Goal: Task Accomplishment & Management: Complete application form

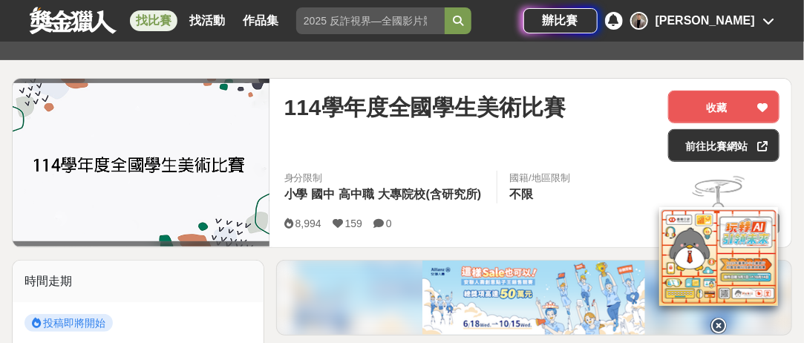
scroll to position [297, 0]
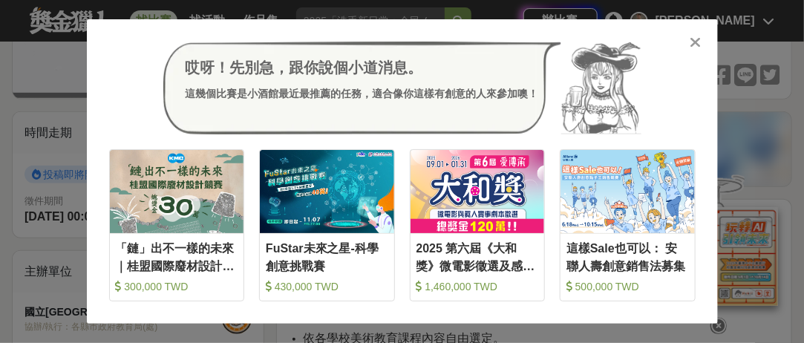
click at [694, 45] on icon at bounding box center [694, 42] width 11 height 15
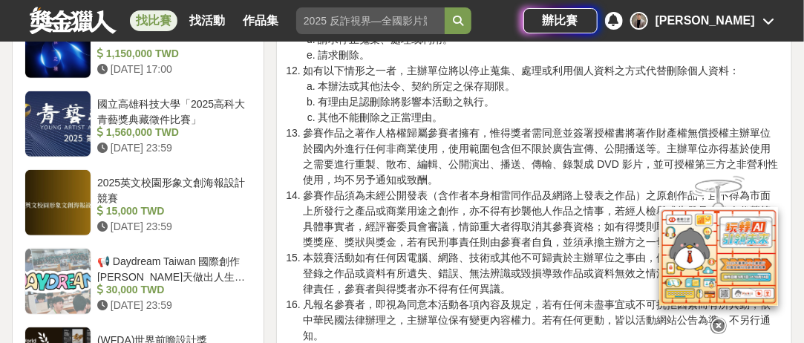
scroll to position [2375, 0]
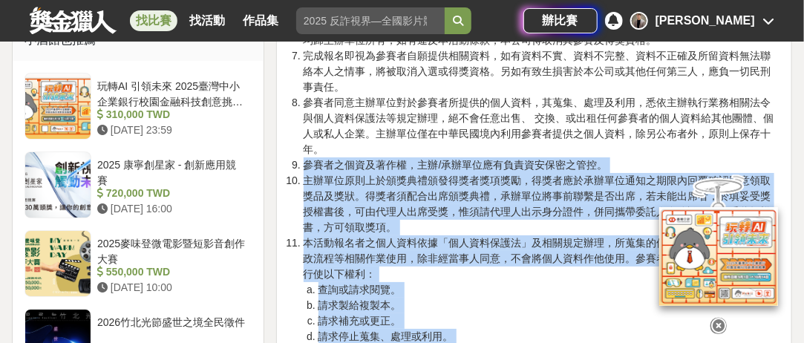
drag, startPoint x: 416, startPoint y: 230, endPoint x: 366, endPoint y: 126, distance: 115.5
click at [394, 206] on li "主辦單位原則上於頒獎典禮頒發得獎者獎項獎勵，得獎者應於承辦單位通知之期限內回覆確認同意領取獎品及獎狀。得獎者須配合出席頒獎典禮，承辦單位將事前聯繫是否出席，若…" at bounding box center [542, 204] width 476 height 62
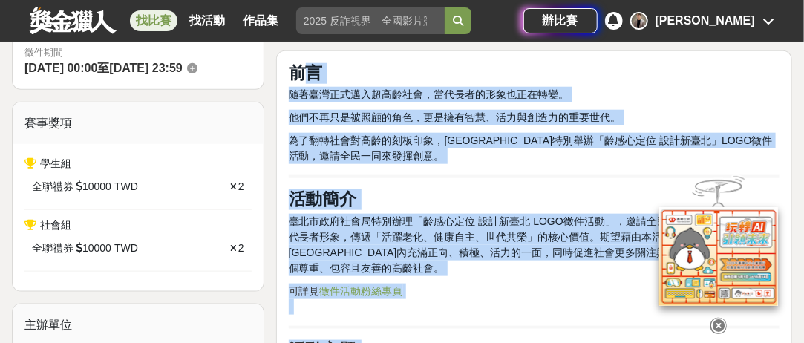
scroll to position [371, 0]
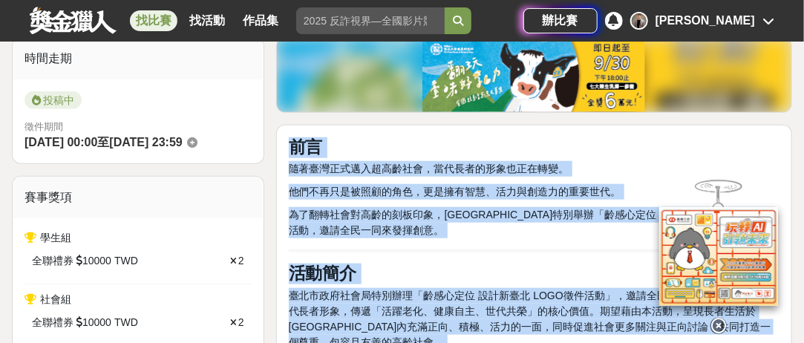
drag, startPoint x: 453, startPoint y: 269, endPoint x: 290, endPoint y: 143, distance: 205.8
copy div "前言 隨著臺灣正式邁入超高齡社會，當代長者的形象也正在轉變。 他們不再只是被照顧的角色，更是擁有智慧、活力與創造力的重要世代。 為了翻轉社會對高齡的刻板印象，…"
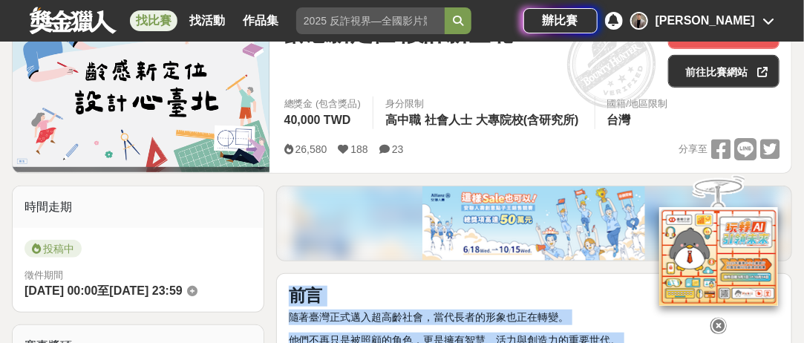
scroll to position [148, 0]
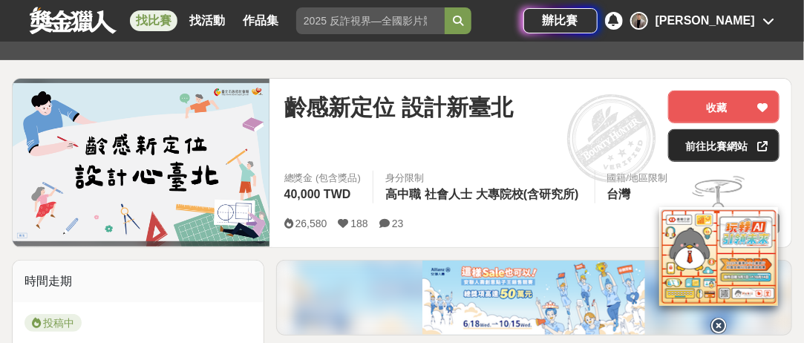
click at [703, 136] on link "前往比賽網站" at bounding box center [723, 145] width 111 height 33
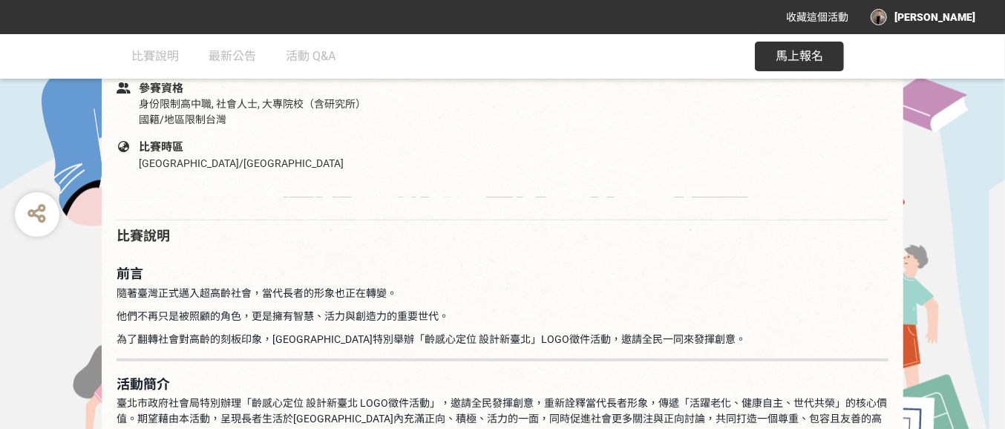
scroll to position [835, 0]
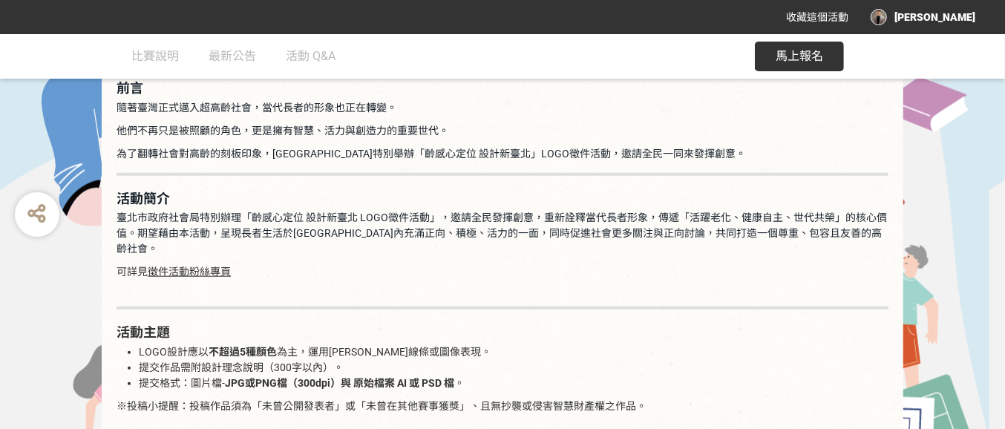
click at [799, 63] on span "馬上報名" at bounding box center [799, 56] width 47 height 14
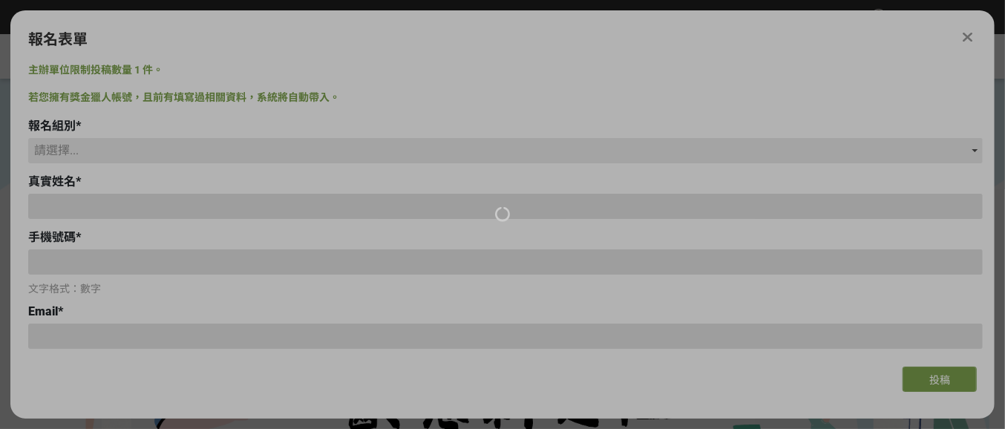
scroll to position [0, 0]
type input "[PERSON_NAME]"
type input "0975817757"
type input "[EMAIL_ADDRESS][DOMAIN_NAME]"
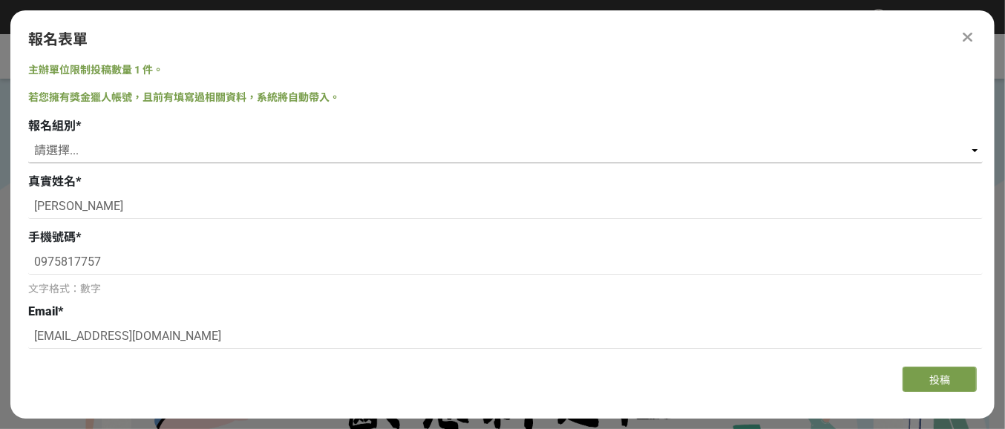
click at [94, 150] on select "請選擇... 學生組(限臺北市公私立高中職以上在學生) 社會組(年滿 18 歲以上社會大眾皆可參加)" at bounding box center [505, 150] width 954 height 25
select select "社會組(年滿 18 歲以上社會大眾皆可參加)"
click at [28, 138] on select "請選擇... 學生組(限臺北市公私立高中職以上在學生) 社會組(年滿 18 歲以上社會大眾皆可參加)" at bounding box center [505, 150] width 954 height 25
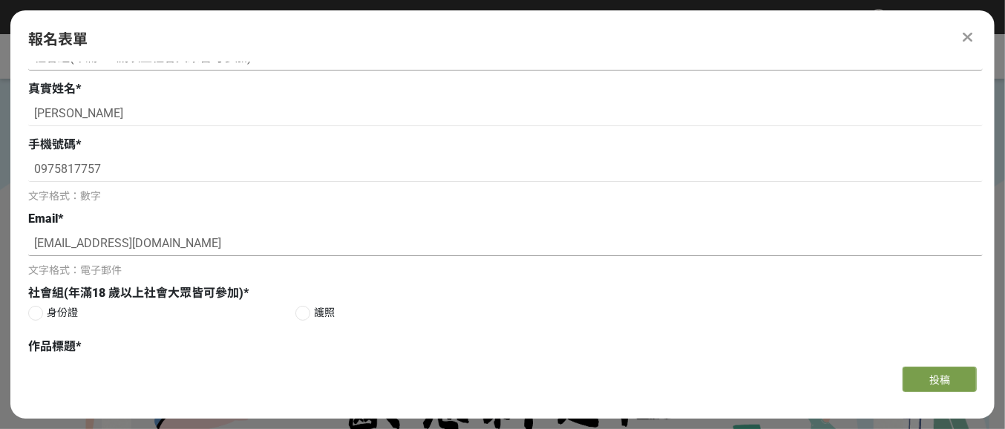
scroll to position [186, 0]
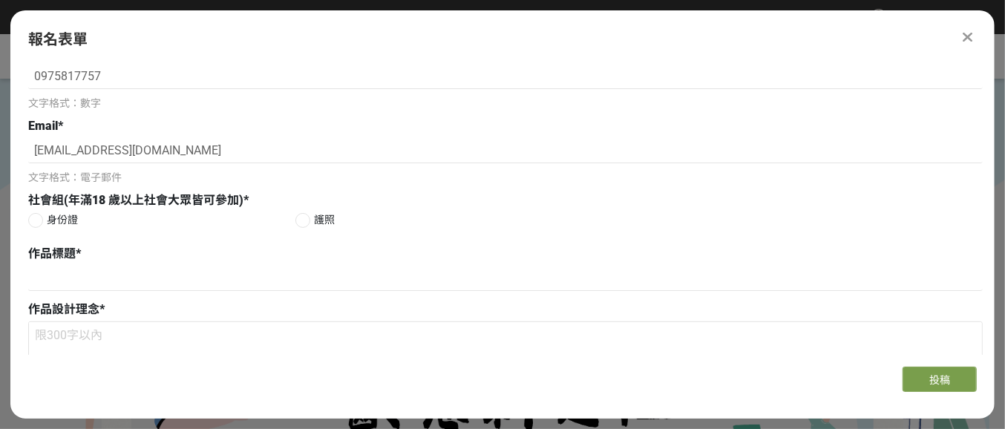
click at [47, 219] on span "身份證" at bounding box center [62, 220] width 31 height 16
click at [39, 219] on input "身份證" at bounding box center [34, 220] width 10 height 10
radio input "false"
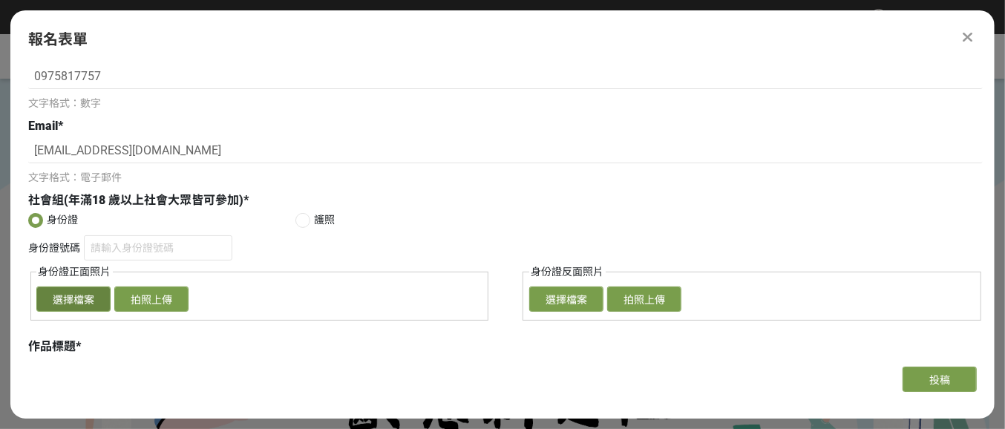
click at [79, 301] on button "選擇檔案" at bounding box center [73, 298] width 74 height 25
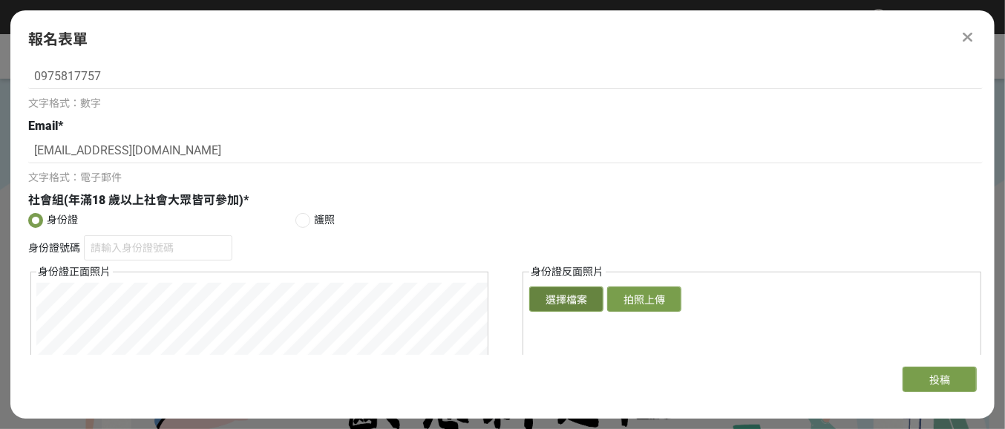
click at [564, 297] on button "選擇檔案" at bounding box center [566, 298] width 74 height 25
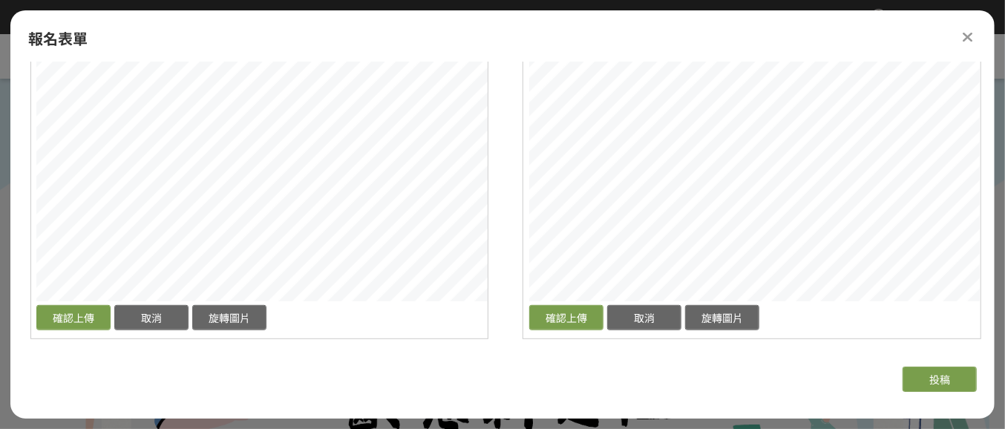
scroll to position [278, 0]
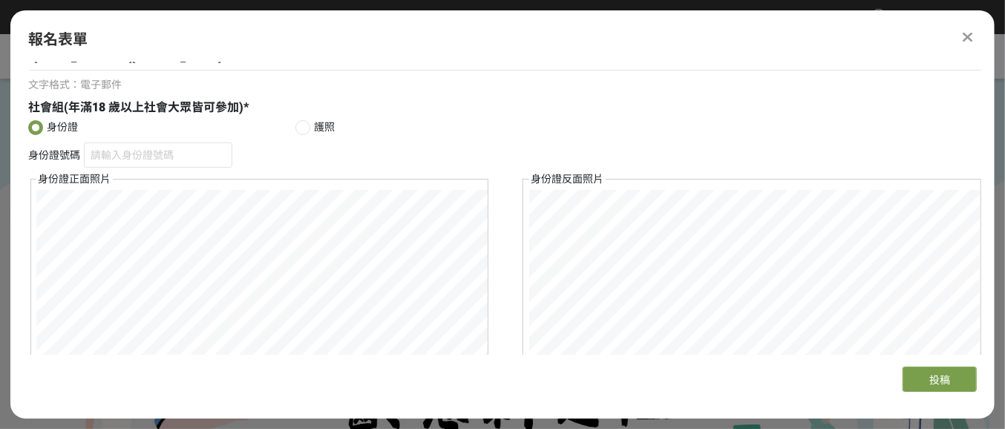
drag, startPoint x: 0, startPoint y: 126, endPoint x: 13, endPoint y: 145, distance: 23.5
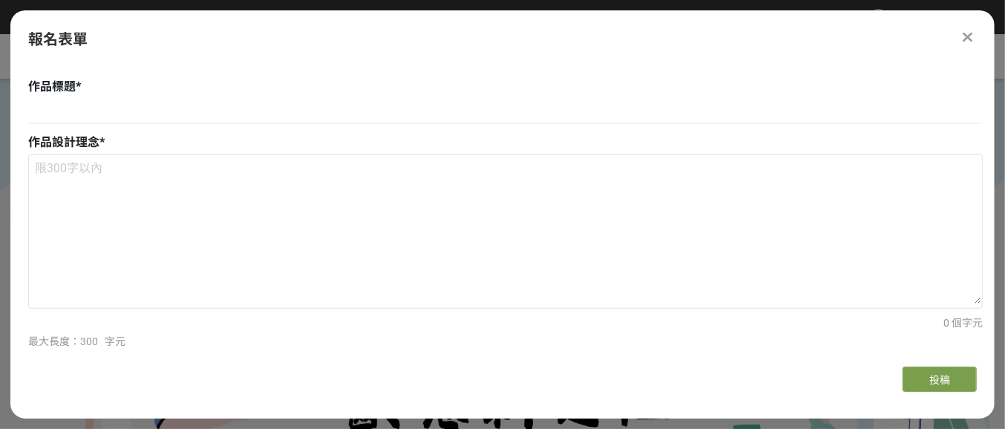
scroll to position [464, 0]
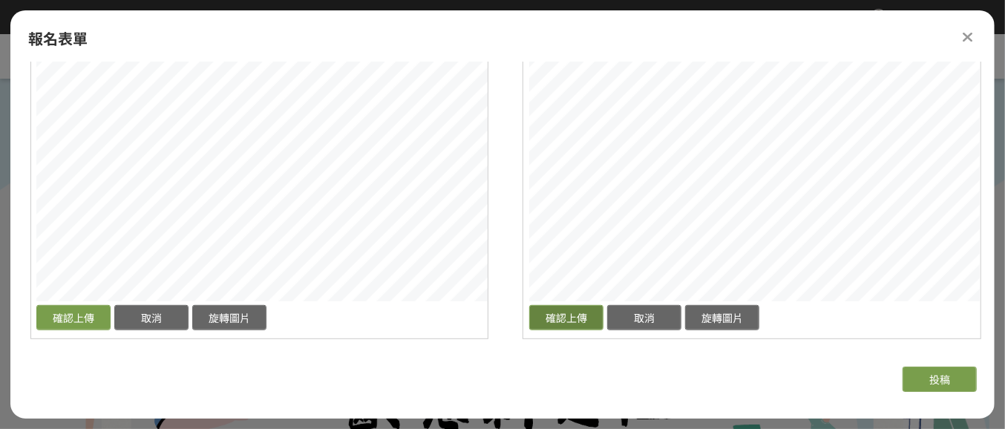
click at [531, 327] on div "身份證號碼 身份證正面照片 確認上傳 取消 旋轉圖片 選擇檔案 拍照上傳 身份證反面照片 確認上傳 取消 旋轉圖片 選擇檔案 拍照上傳" at bounding box center [505, 148] width 954 height 382
click at [482, 318] on div "身份證號碼 身份證正面照片 確認上傳 取消 旋轉圖片 選擇檔案 拍照上傳 身份證反面照片 確認上傳 取消 旋轉圖片 選擇檔案 拍照上傳" at bounding box center [505, 148] width 954 height 382
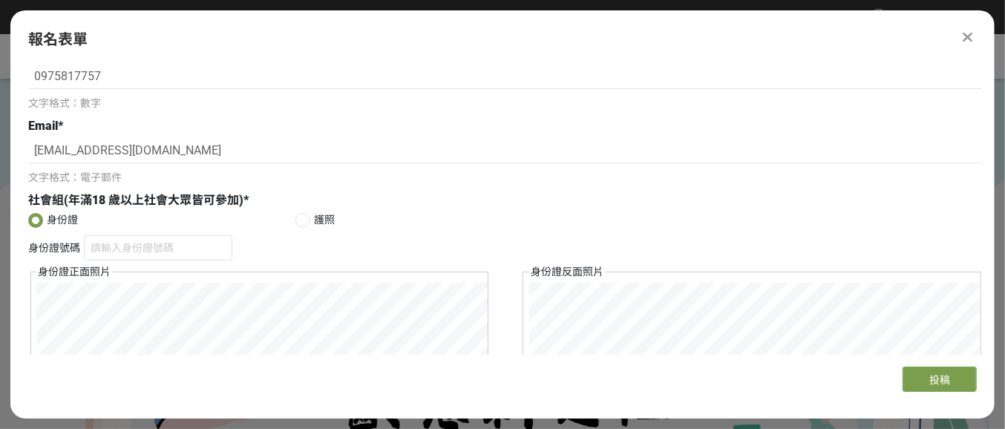
scroll to position [278, 0]
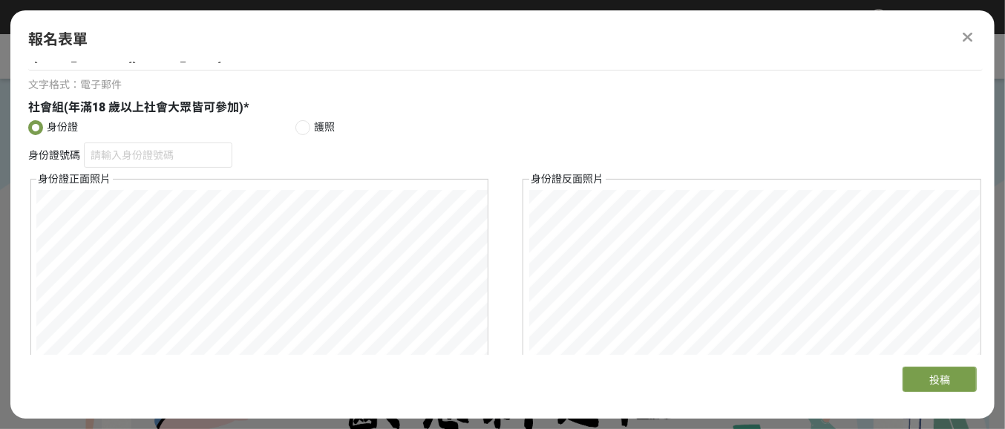
click at [1004, 0] on html "收藏這個活動 Goyen Chen 此網站由獎金獵人建置，若有網站建置需求 可洽 LINE: @irv0112w 分享 報名表單 主辦單位限制投稿數量 1 件…" at bounding box center [502, 0] width 1005 height 0
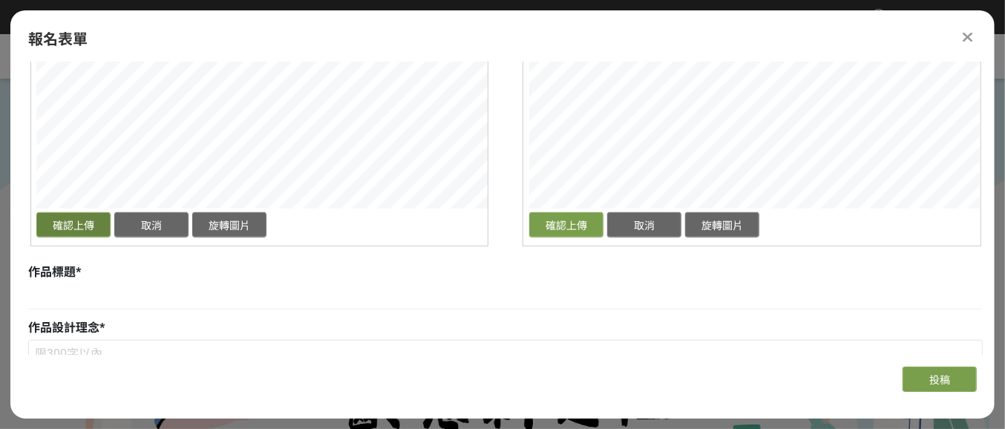
click at [62, 230] on button "確認上傳" at bounding box center [73, 224] width 74 height 25
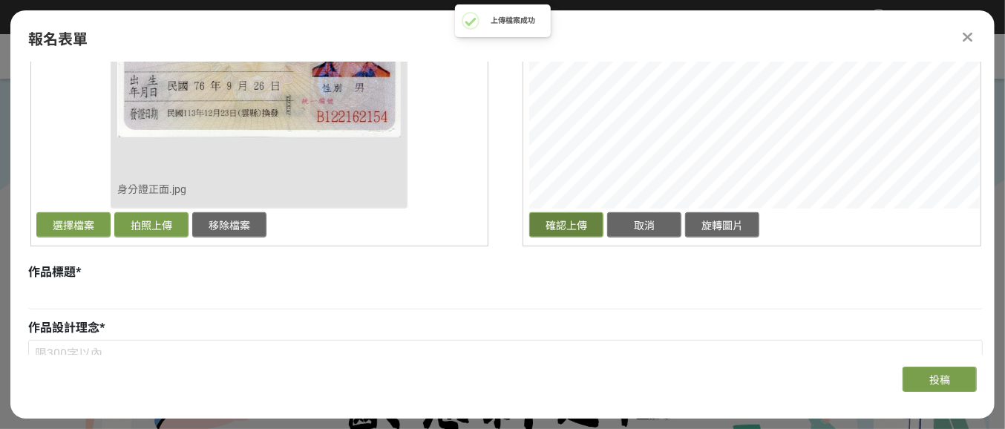
click at [569, 224] on button "確認上傳" at bounding box center [566, 224] width 74 height 25
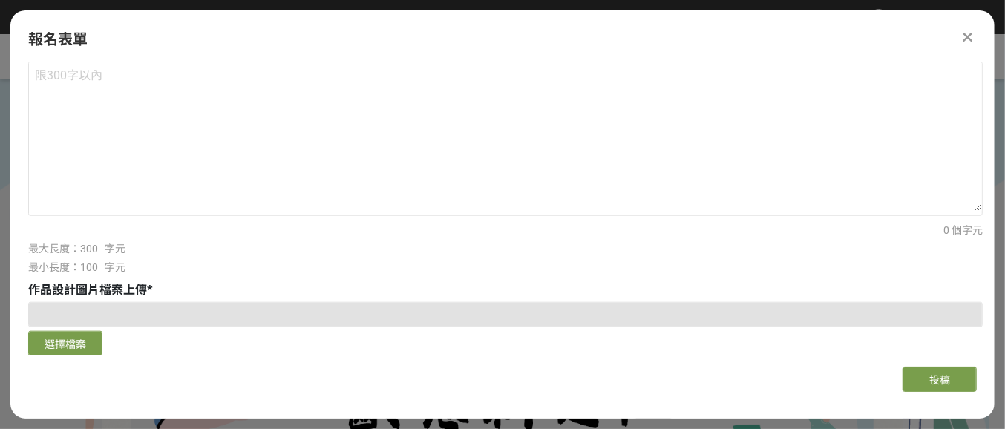
scroll to position [742, 0]
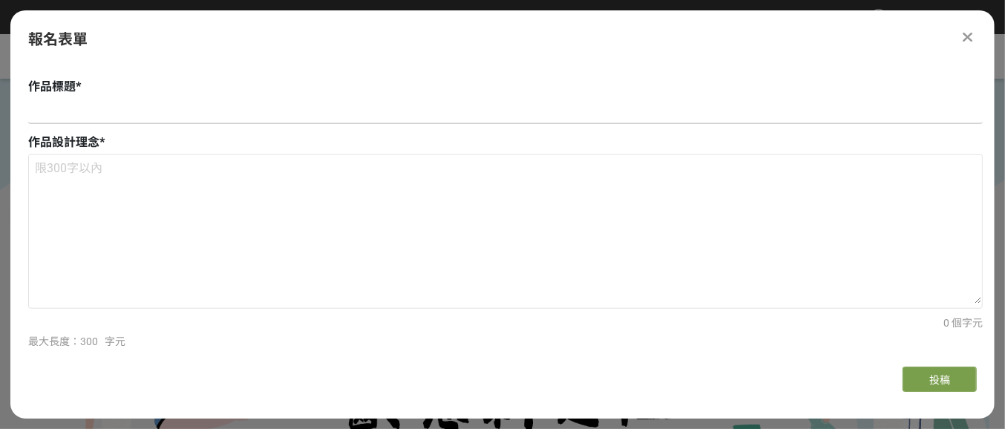
click at [83, 114] on input at bounding box center [505, 111] width 954 height 25
paste input "齡感新定位 設計新臺北"
type input "齡感新定位 設計新臺北"
drag, startPoint x: 22, startPoint y: 140, endPoint x: 89, endPoint y: 147, distance: 67.2
click at [89, 147] on span "作品設計理念" at bounding box center [63, 142] width 71 height 14
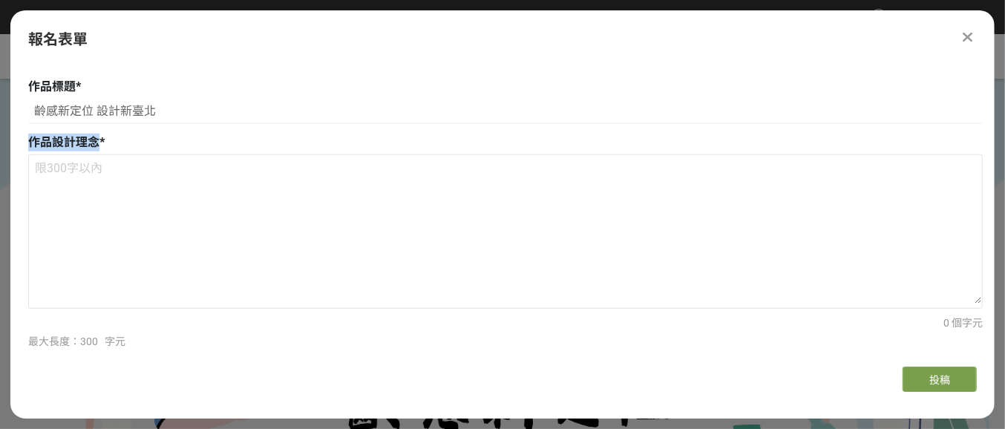
copy span "作品設計理念"
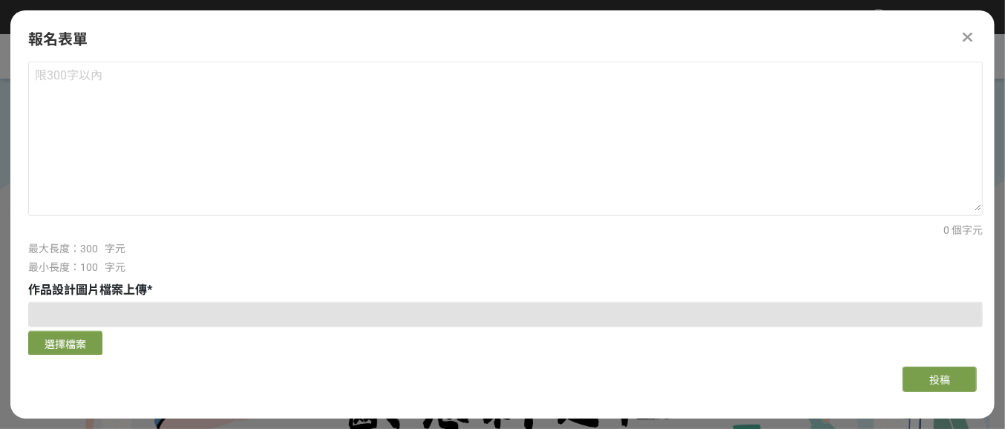
scroll to position [1020, 0]
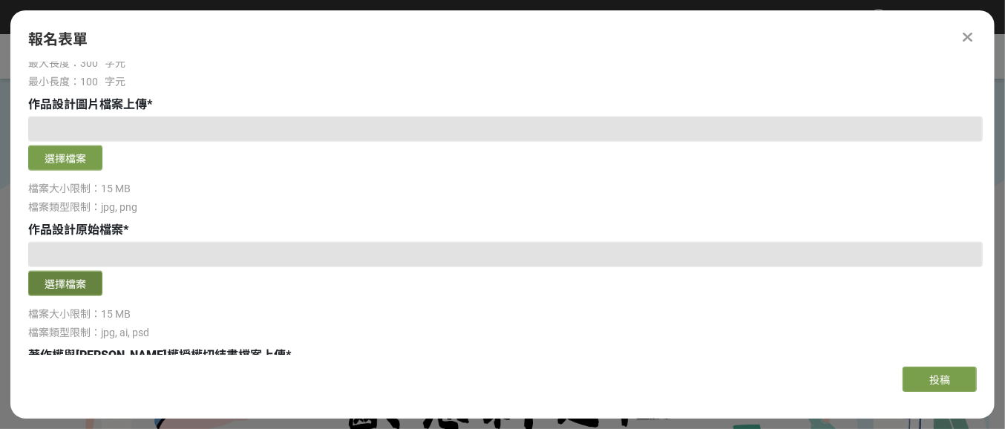
click at [56, 281] on button "選擇檔案" at bounding box center [65, 283] width 74 height 25
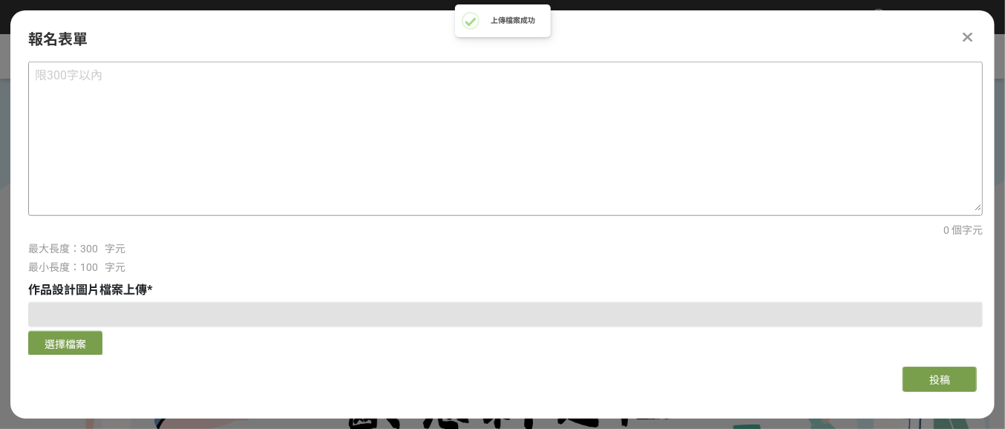
scroll to position [742, 0]
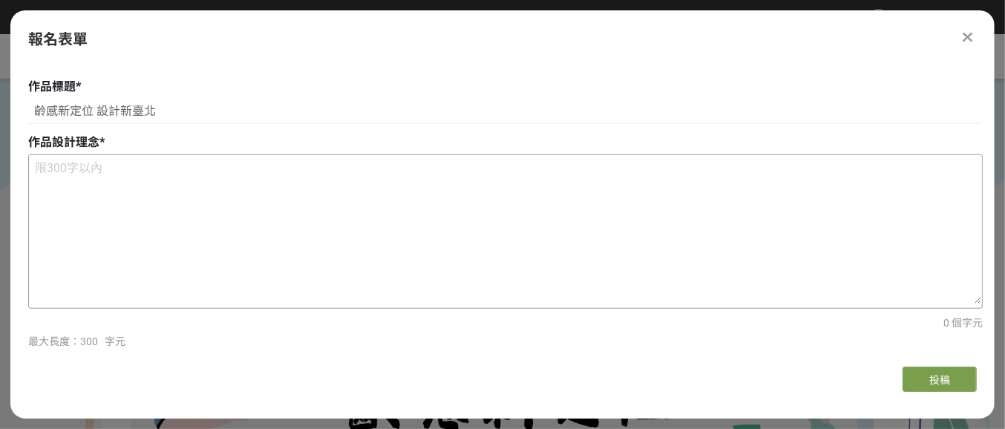
click at [166, 204] on textarea at bounding box center [505, 229] width 953 height 148
paste textarea "本作品以「齡感心定位，設計新臺北」為核心精神，透過簡潔的符號語言詮釋高齡社會的正向能量。畫面主體為一位張開雙手、笑容滿面的長者，象徵活力、自信與開放姿態，傳達…"
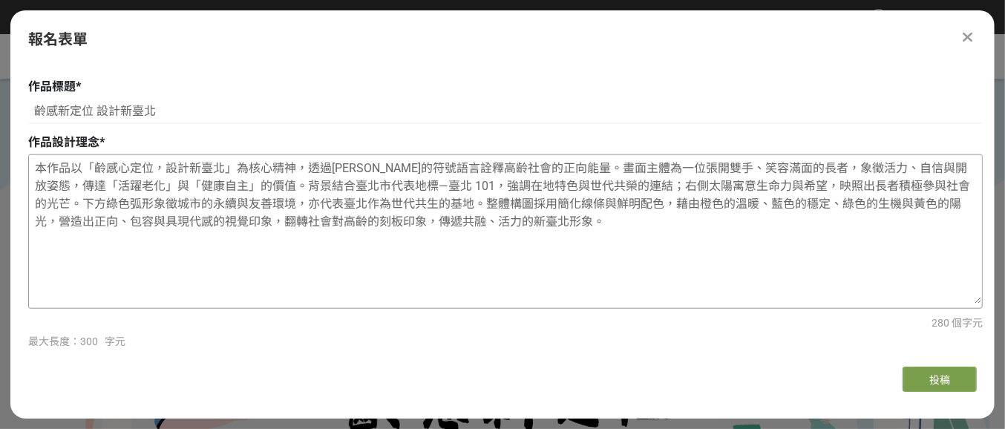
scroll to position [1020, 0]
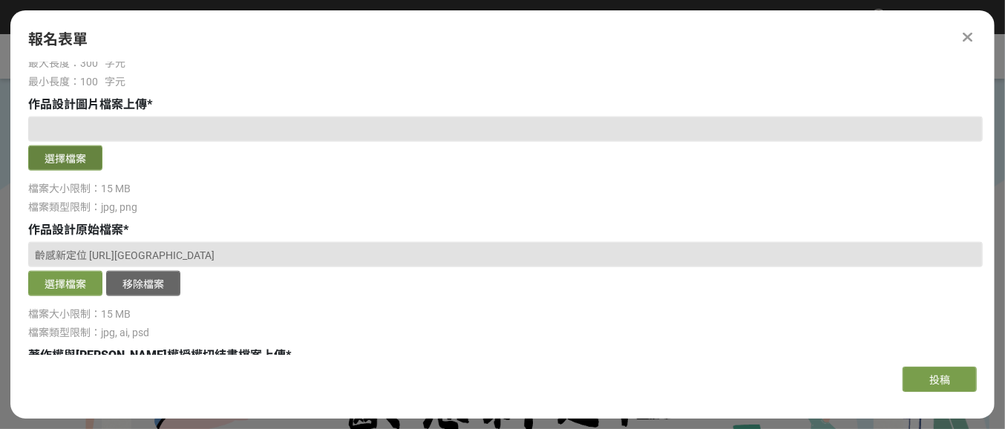
type textarea "本作品以「齡感心定位，設計新臺北」為核心精神，透過簡潔的符號語言詮釋高齡社會的正向能量。畫面主體為一位張開雙手、笑容滿面的長者，象徵活力、自信與開放姿態，傳達…"
click at [38, 158] on button "選擇檔案" at bounding box center [65, 157] width 74 height 25
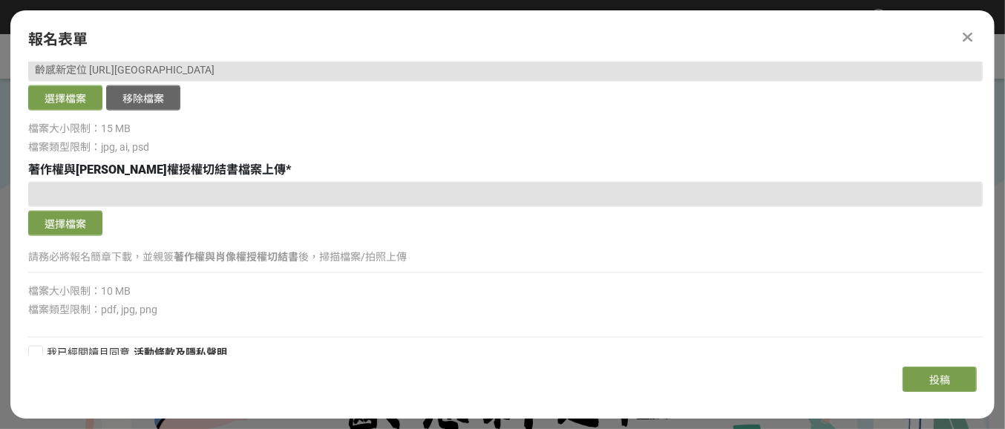
scroll to position [1222, 0]
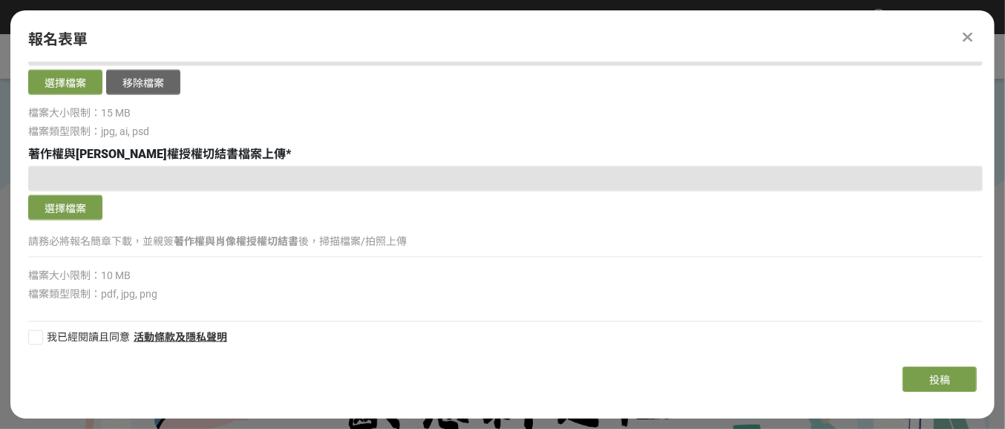
click at [19, 335] on div "主辦單位限制投稿數量 1 件。 若您擁有獎金獵人帳號，且前有填寫過相關資料，系統將自動帶入。 報名組別 * 請選擇... 學生組(限臺北市公私立高中職以上在學…" at bounding box center [502, 208] width 984 height 292
click at [29, 338] on div at bounding box center [35, 337] width 15 height 15
checkbox input "true"
click at [55, 203] on button "選擇檔案" at bounding box center [65, 207] width 74 height 25
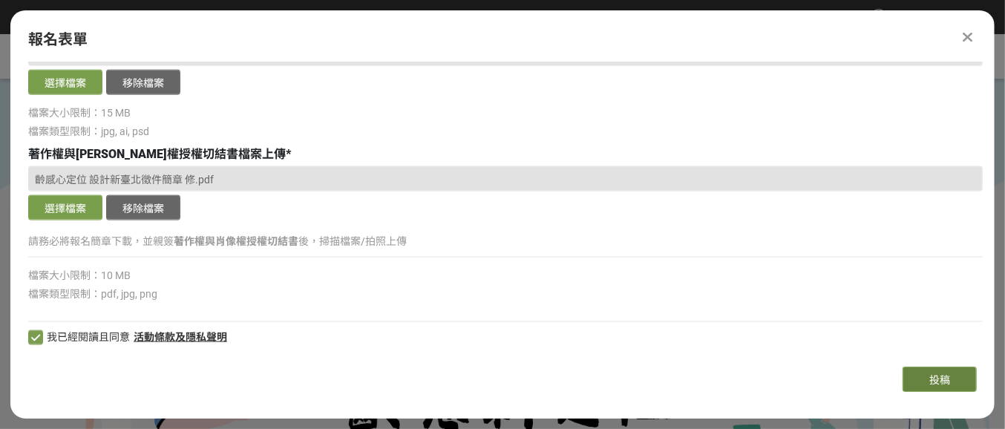
click at [950, 377] on span "投稿" at bounding box center [939, 380] width 21 height 12
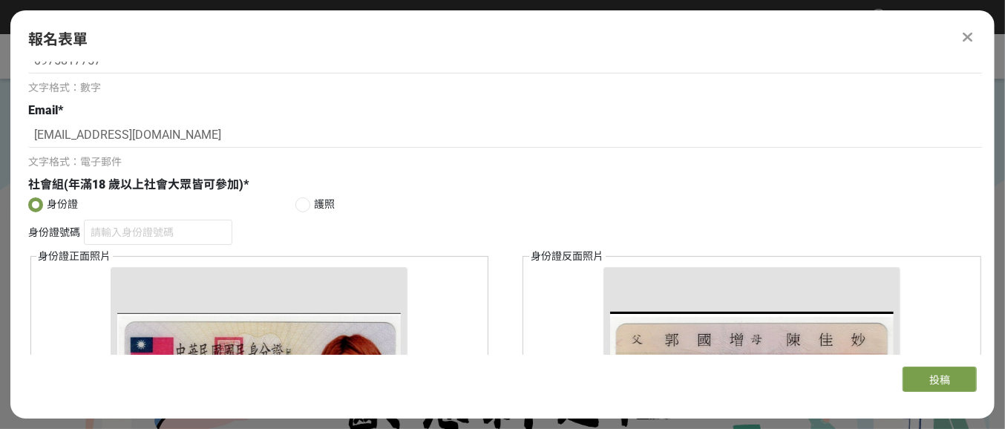
scroll to position [0, 0]
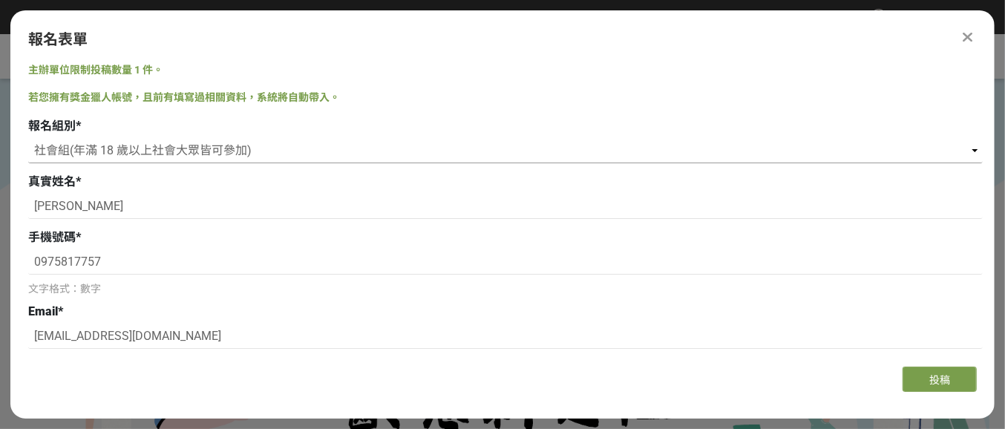
click at [187, 151] on select "請選擇... 學生組(限臺北市公私立高中職以上在學生) 社會組(年滿 18 歲以上社會大眾皆可參加)" at bounding box center [505, 150] width 954 height 25
click at [28, 138] on select "請選擇... 學生組(限臺北市公私立高中職以上在學生) 社會組(年滿 18 歲以上社會大眾皆可參加)" at bounding box center [505, 150] width 954 height 25
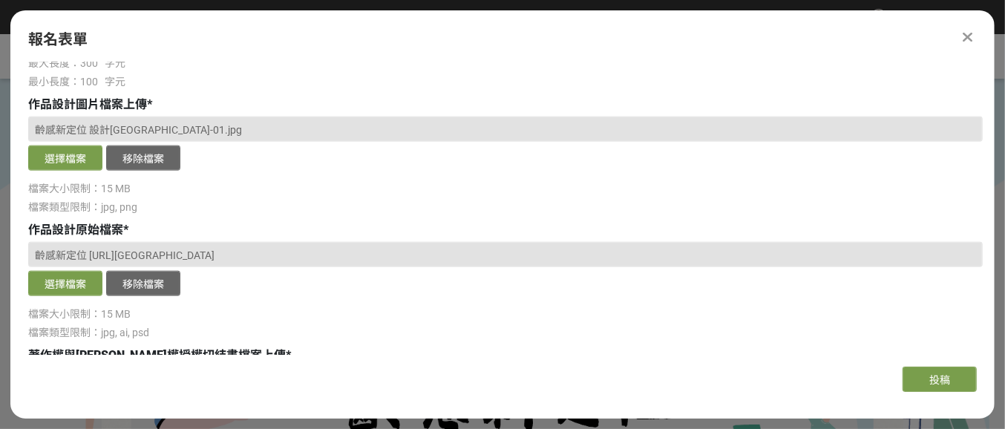
scroll to position [1222, 0]
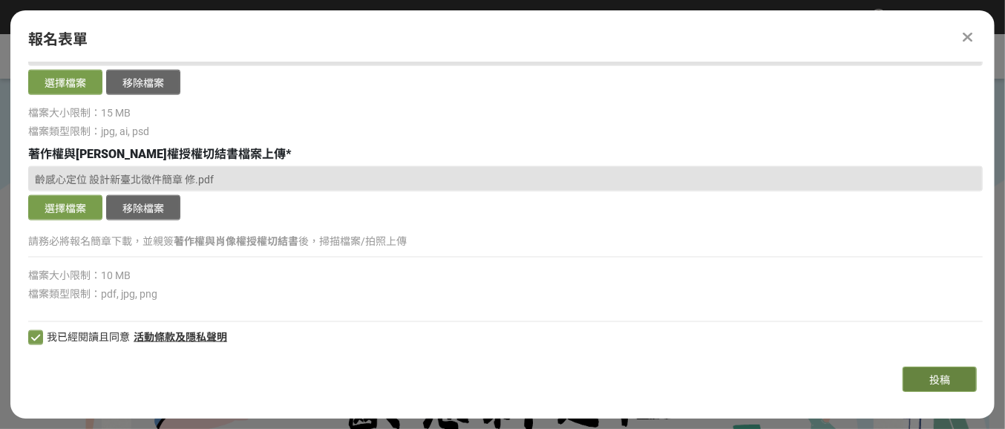
click at [960, 387] on button "投稿" at bounding box center [939, 379] width 74 height 25
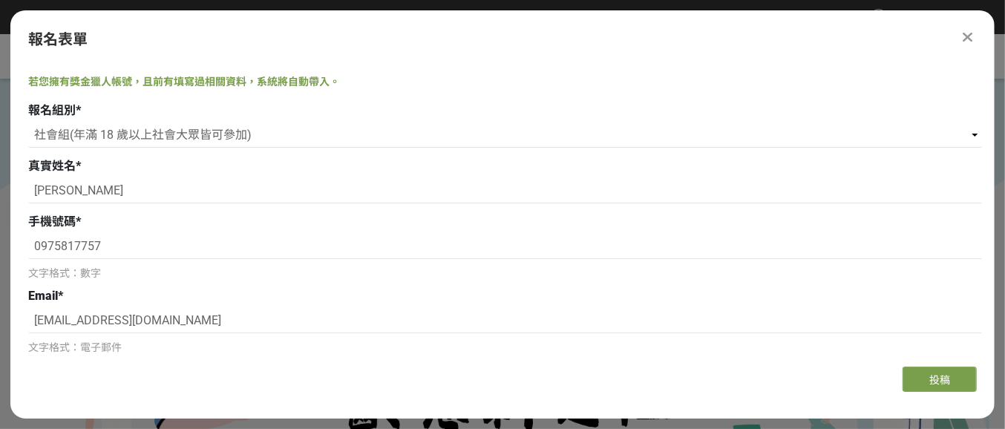
scroll to position [0, 0]
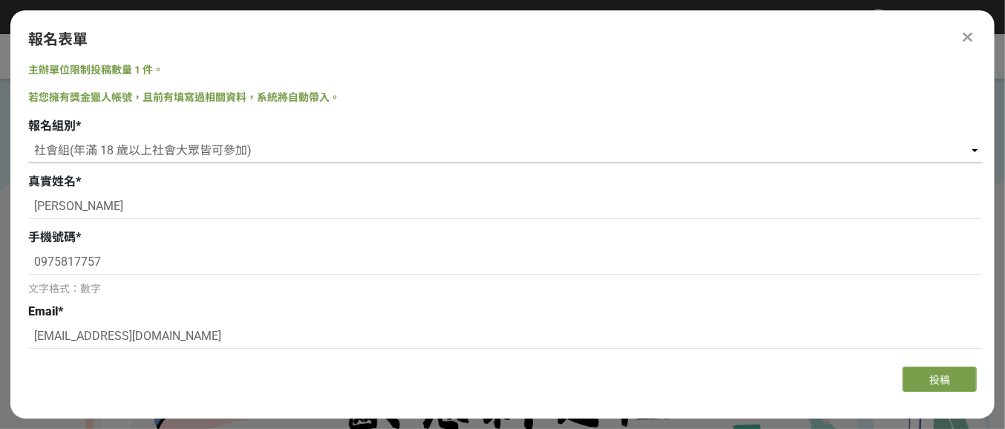
click at [87, 155] on select "請選擇... 學生組(限臺北市公私立高中職以上在學生) 社會組(年滿 18 歲以上社會大眾皆可參加)" at bounding box center [505, 150] width 954 height 25
click at [28, 138] on select "請選擇... 學生組(限臺北市公私立高中職以上在學生) 社會組(年滿 18 歲以上社會大眾皆可參加)" at bounding box center [505, 150] width 954 height 25
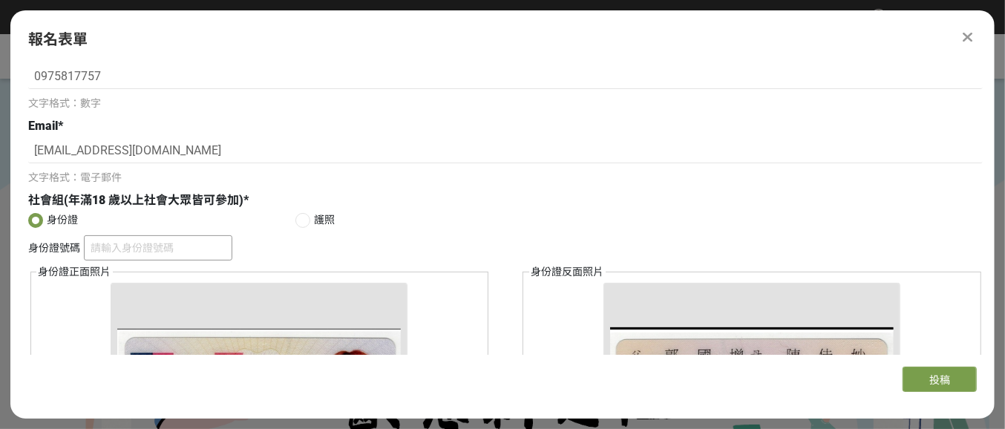
click at [88, 242] on input "身份證號碼" at bounding box center [158, 247] width 148 height 25
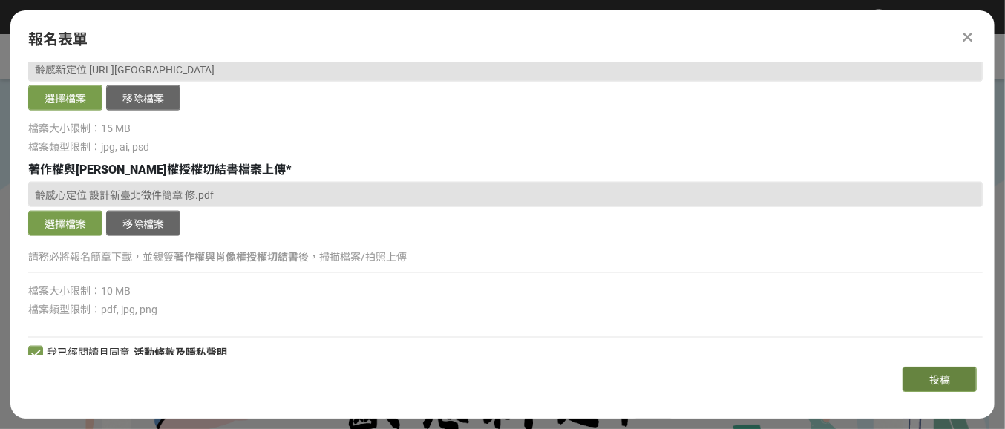
scroll to position [365, 0]
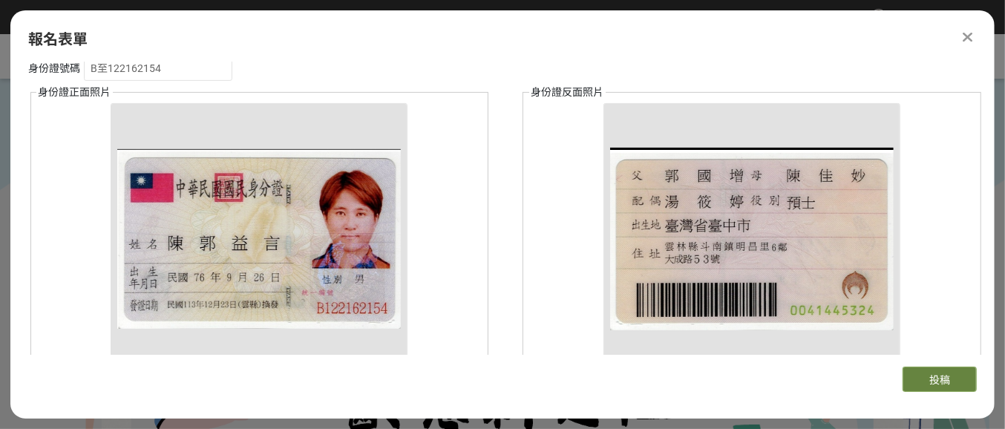
click at [941, 379] on span "投稿" at bounding box center [939, 380] width 21 height 12
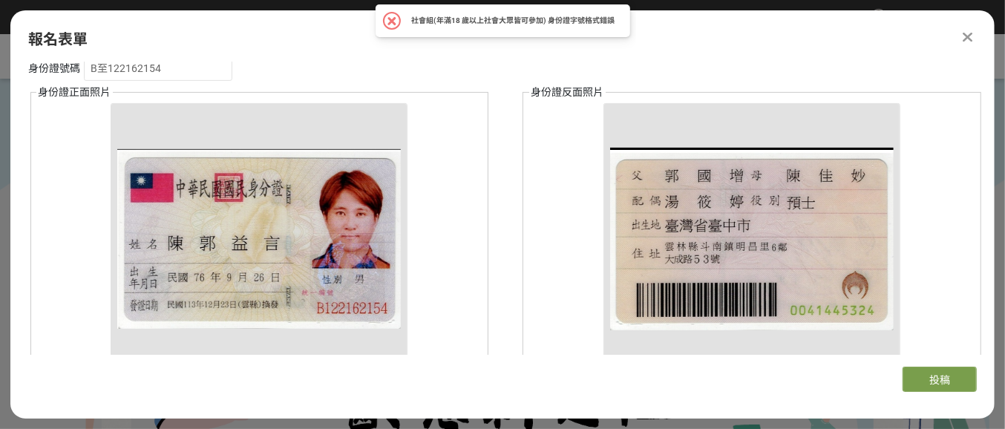
scroll to position [272, 0]
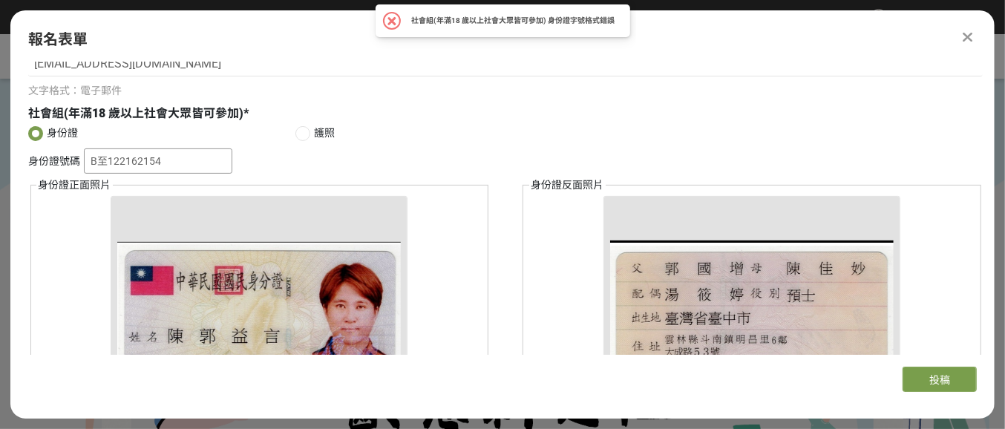
click at [97, 163] on input "B至122162154" at bounding box center [158, 160] width 148 height 25
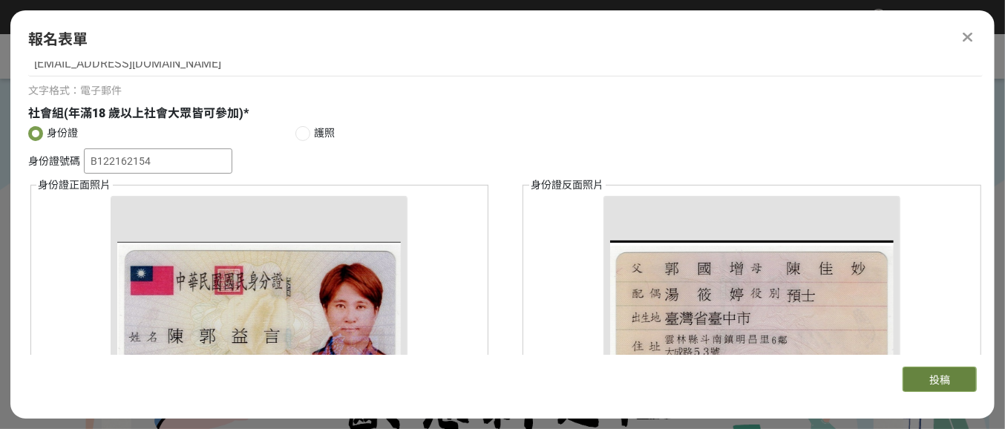
type input "B122162154"
click at [917, 373] on button "投稿" at bounding box center [939, 379] width 74 height 25
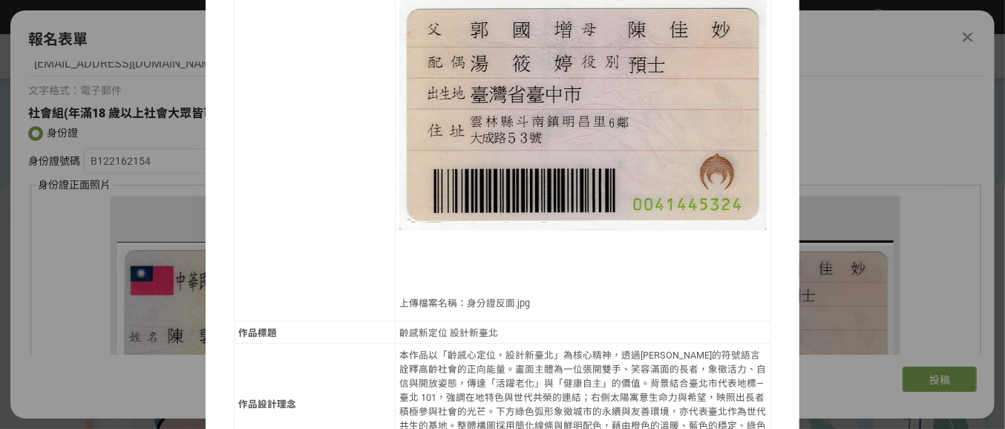
scroll to position [1299, 0]
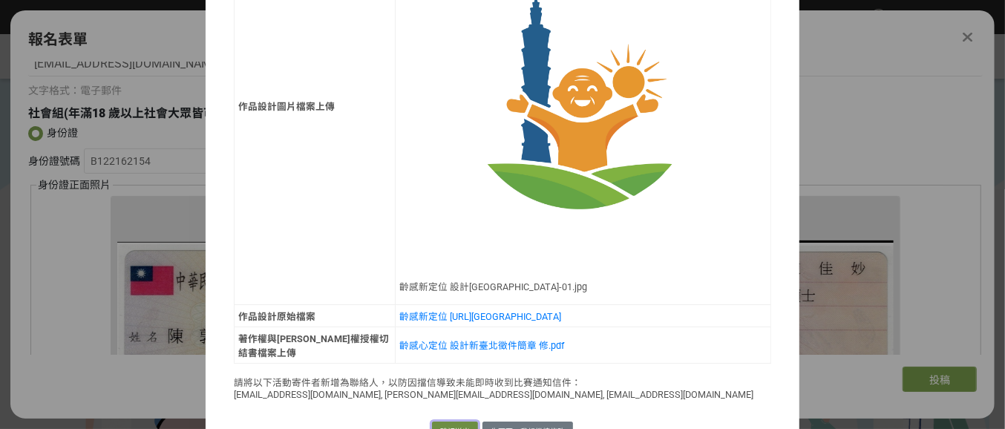
click at [462, 422] on button "確認送出" at bounding box center [455, 432] width 46 height 21
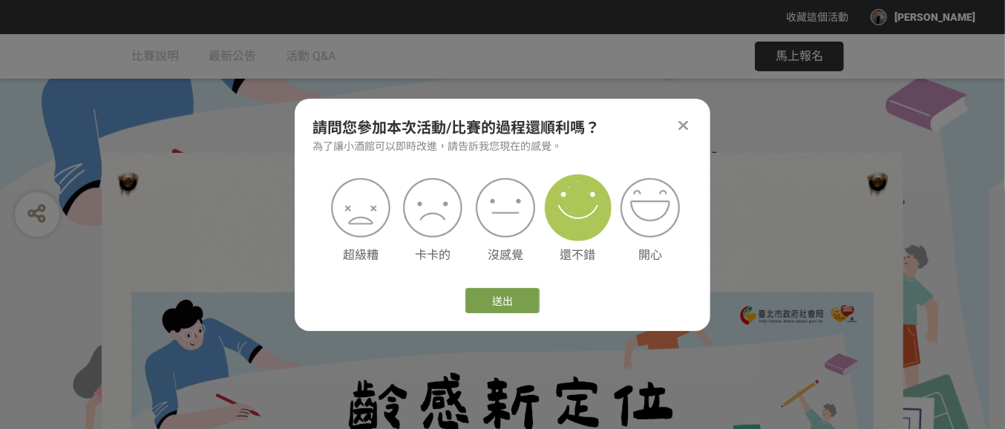
click at [567, 215] on img at bounding box center [578, 207] width 67 height 67
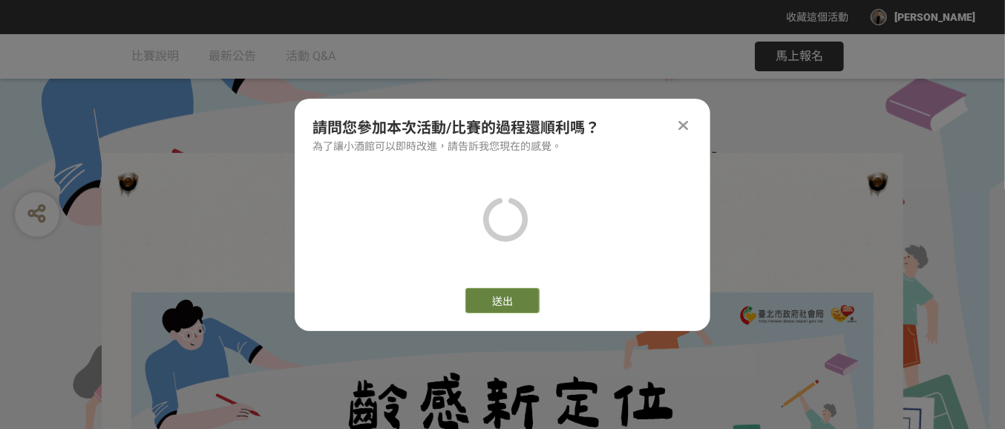
click at [526, 292] on button "送出" at bounding box center [502, 300] width 74 height 25
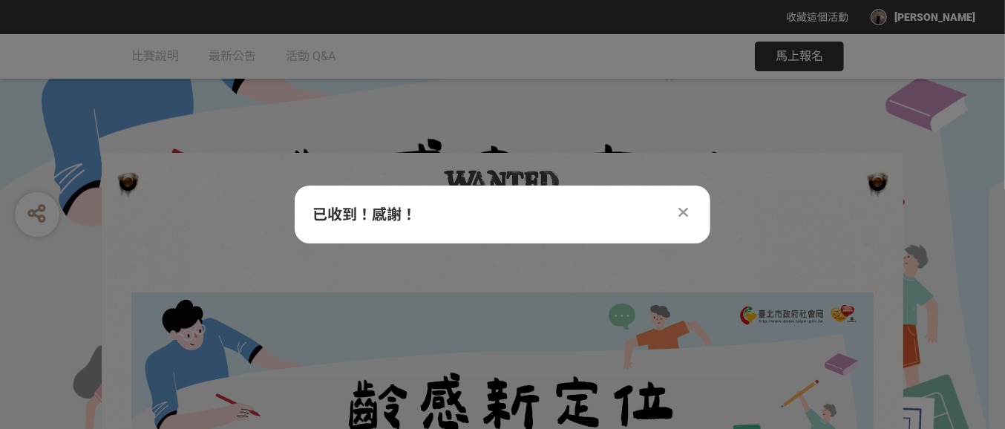
click at [681, 207] on icon at bounding box center [684, 212] width 10 height 15
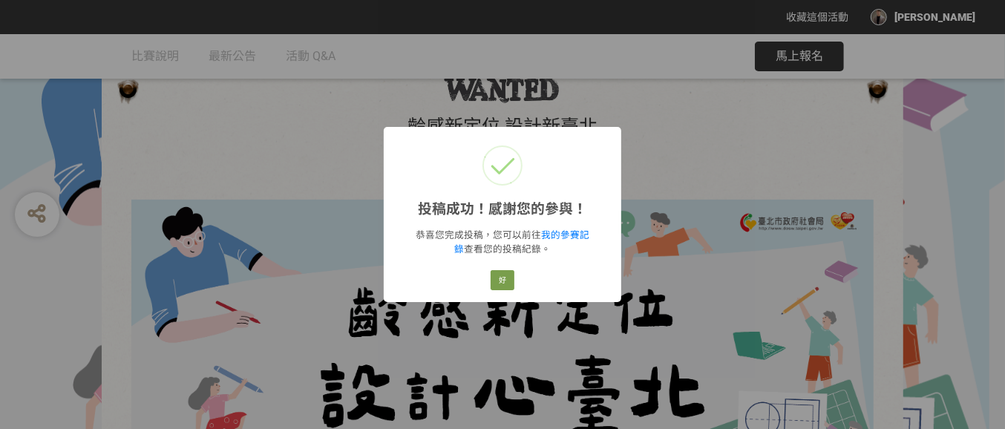
scroll to position [186, 0]
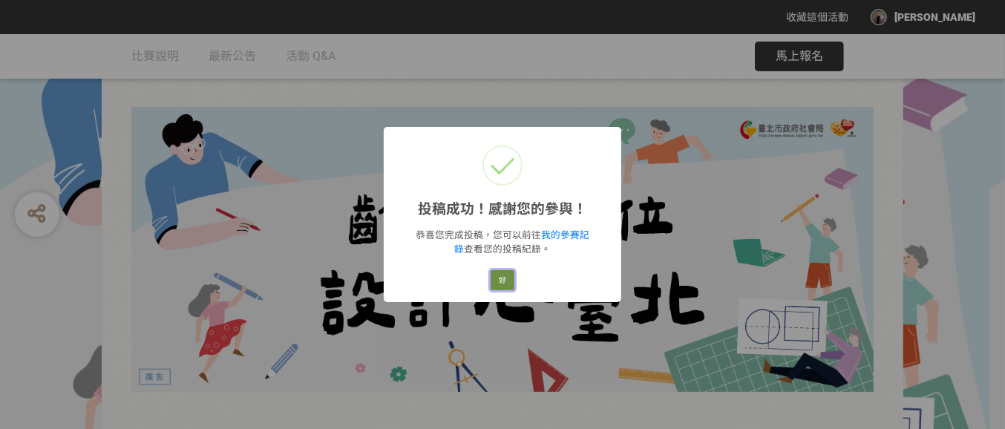
click at [502, 273] on button "好" at bounding box center [503, 280] width 24 height 21
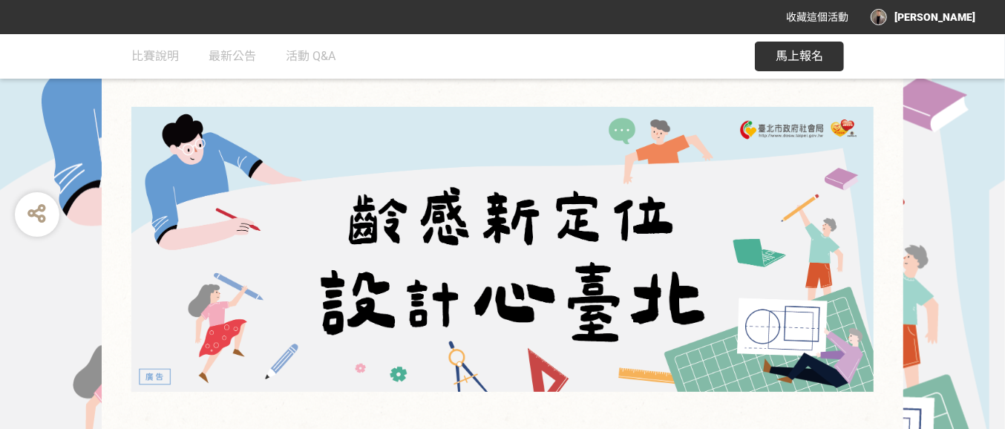
scroll to position [0, 0]
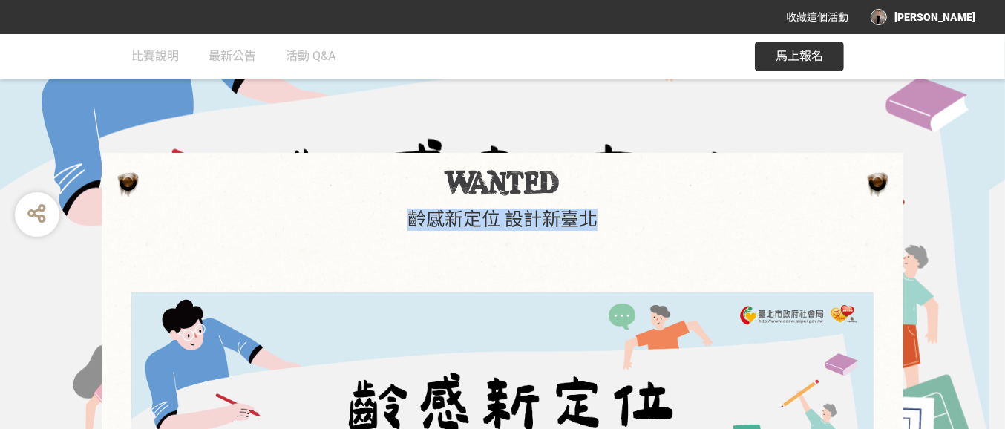
drag, startPoint x: 412, startPoint y: 209, endPoint x: 603, endPoint y: 209, distance: 190.7
click at [603, 209] on h1 "齡感新定位 設計新臺北" at bounding box center [503, 220] width 772 height 22
copy h1 "齡感新定位 設計新臺北"
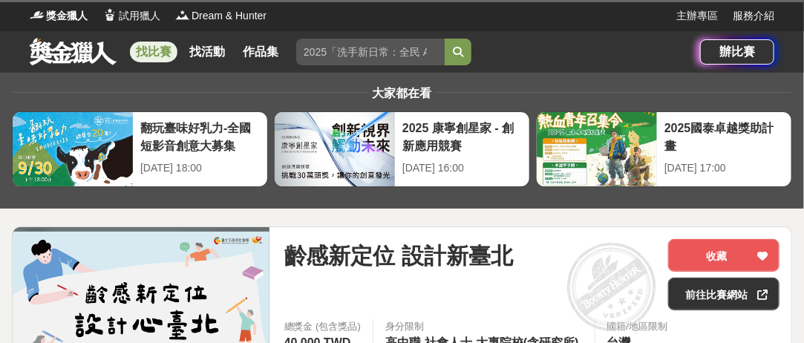
scroll to position [148, 0]
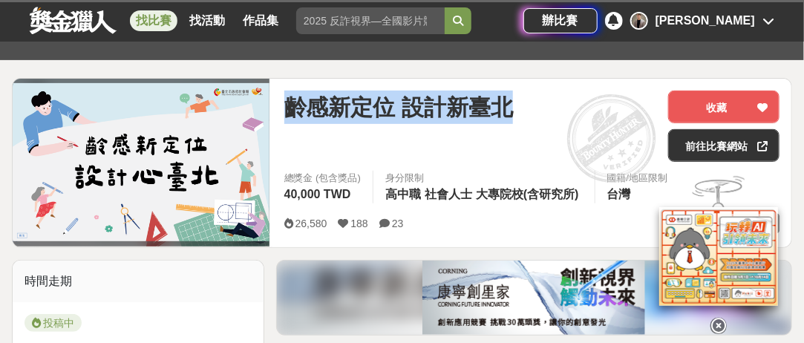
drag, startPoint x: 286, startPoint y: 112, endPoint x: 554, endPoint y: 112, distance: 268.7
click at [554, 112] on div "齡感新定位 設計新臺北" at bounding box center [470, 107] width 372 height 33
copy span "齡感新定位 設計新臺北"
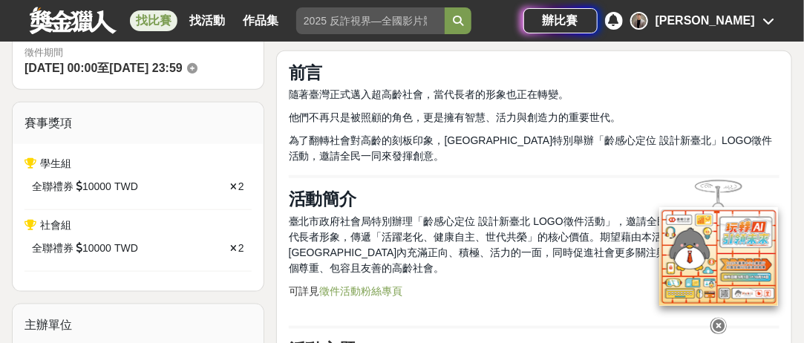
scroll to position [594, 0]
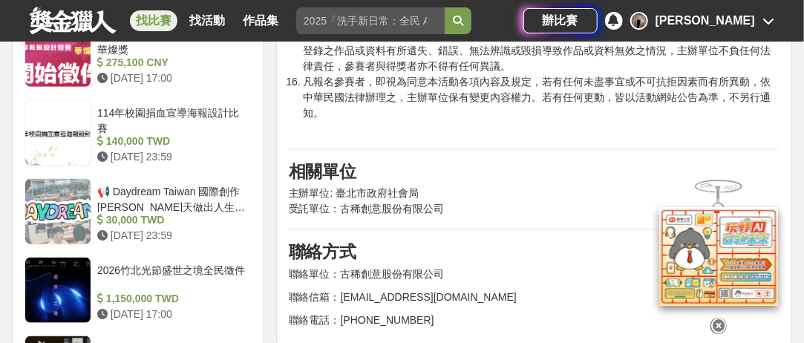
scroll to position [2598, 0]
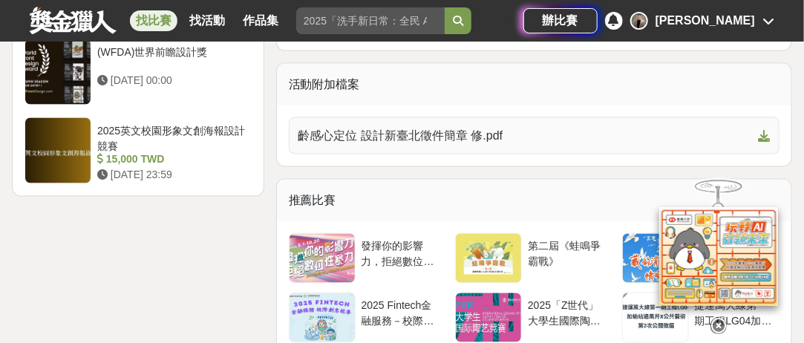
click at [771, 121] on link "齡感心定位 設計新臺北徵件簡章 修.pdf" at bounding box center [534, 135] width 491 height 37
